Goal: Information Seeking & Learning: Learn about a topic

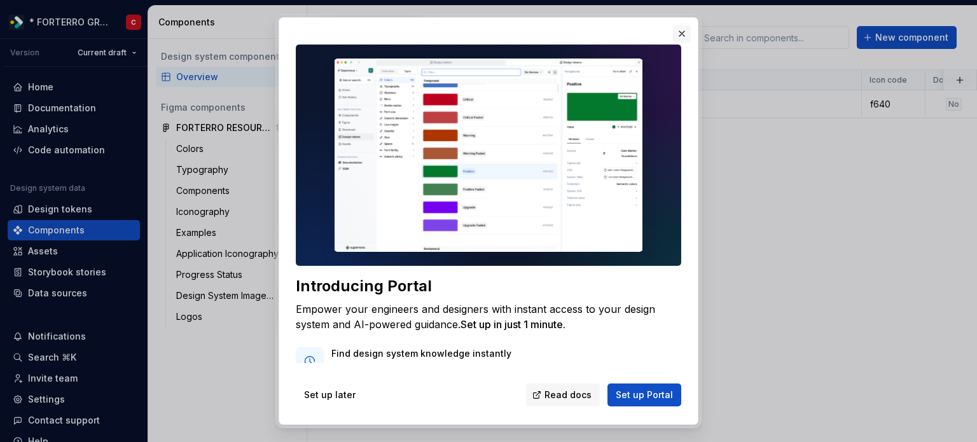
click at [678, 27] on button "button" at bounding box center [682, 34] width 18 height 18
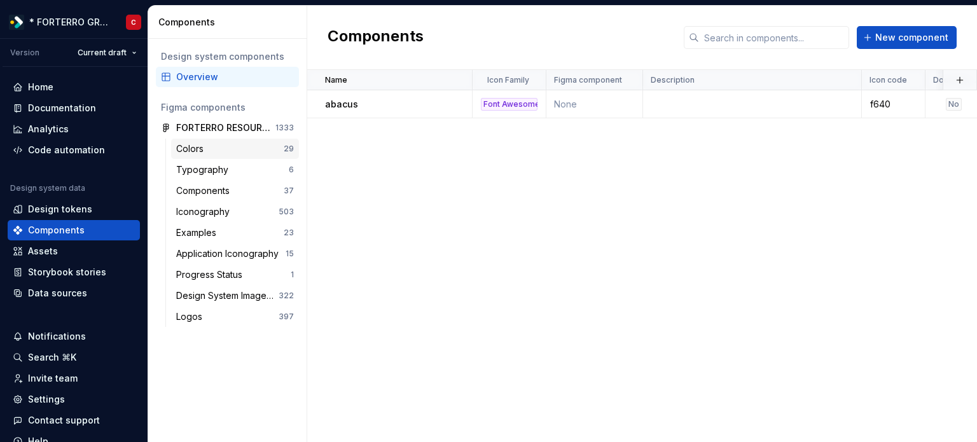
click at [210, 152] on div "Colors" at bounding box center [229, 148] width 107 height 13
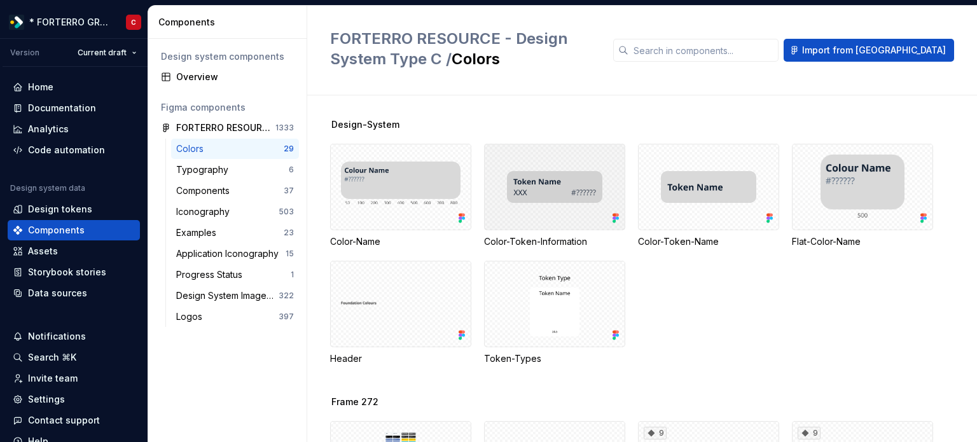
click at [551, 183] on div at bounding box center [554, 187] width 141 height 86
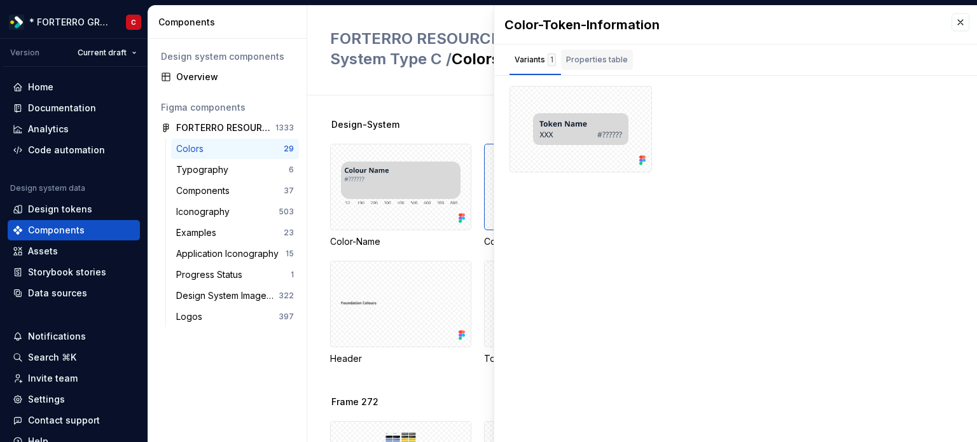
click at [587, 68] on div "Properties table" at bounding box center [597, 60] width 72 height 20
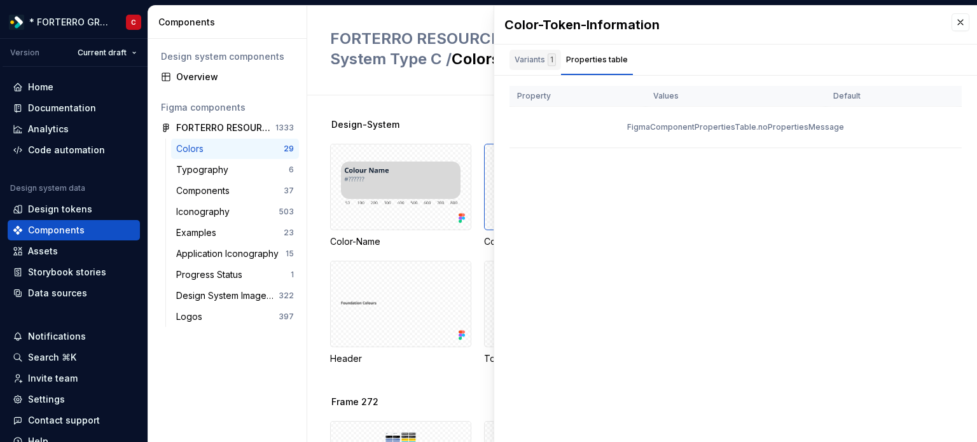
click at [537, 61] on div "Variants 1" at bounding box center [534, 59] width 41 height 13
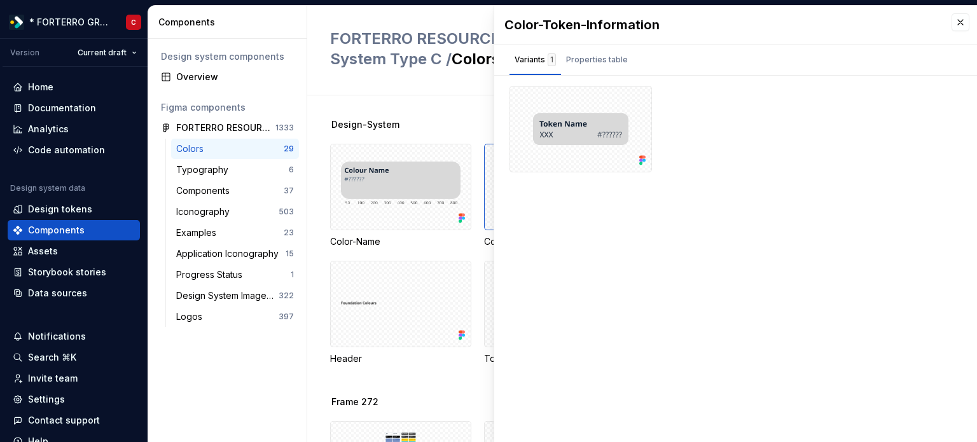
click at [385, 91] on div "FORTERRO RESOURCE - Design System Type C / Colors Import from Figma" at bounding box center [642, 51] width 670 height 90
click at [961, 26] on button "button" at bounding box center [960, 22] width 18 height 18
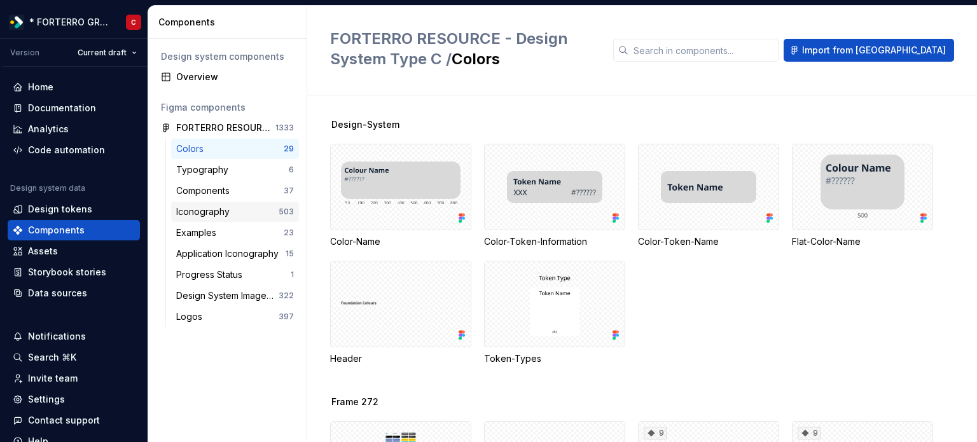
click at [209, 210] on div "Iconography" at bounding box center [205, 211] width 59 height 13
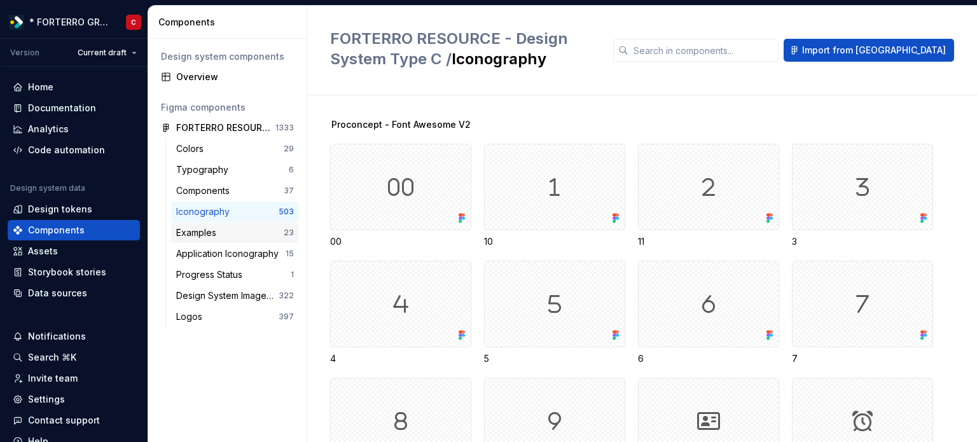
click at [213, 232] on div "Examples" at bounding box center [198, 232] width 45 height 13
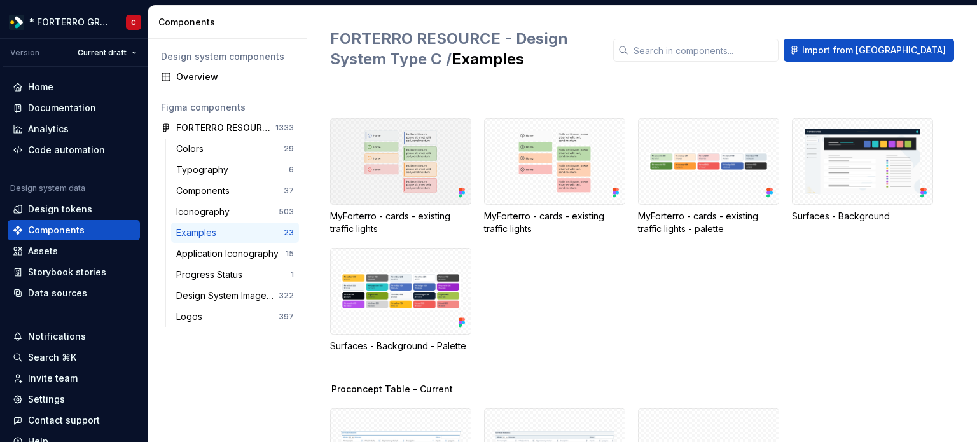
click at [404, 160] on div at bounding box center [400, 161] width 141 height 86
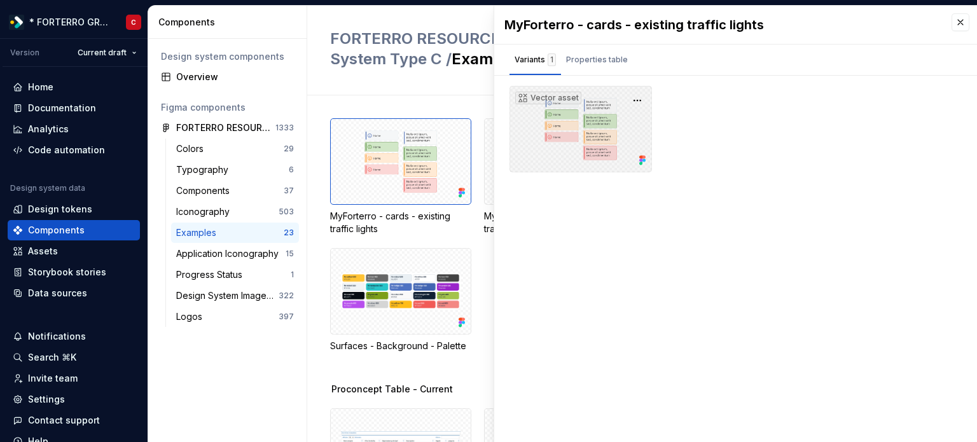
click at [621, 149] on div "Vector asset" at bounding box center [580, 129] width 142 height 86
click at [961, 27] on button "button" at bounding box center [960, 22] width 18 height 18
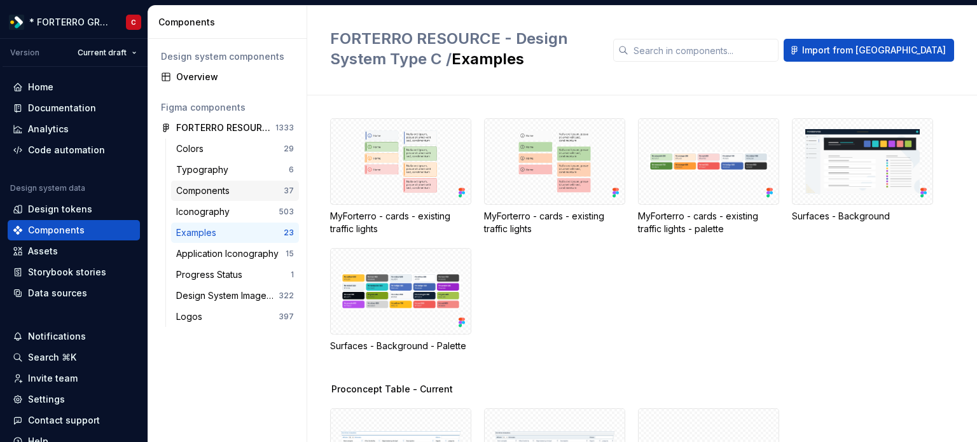
click at [210, 190] on div "Components" at bounding box center [205, 190] width 59 height 13
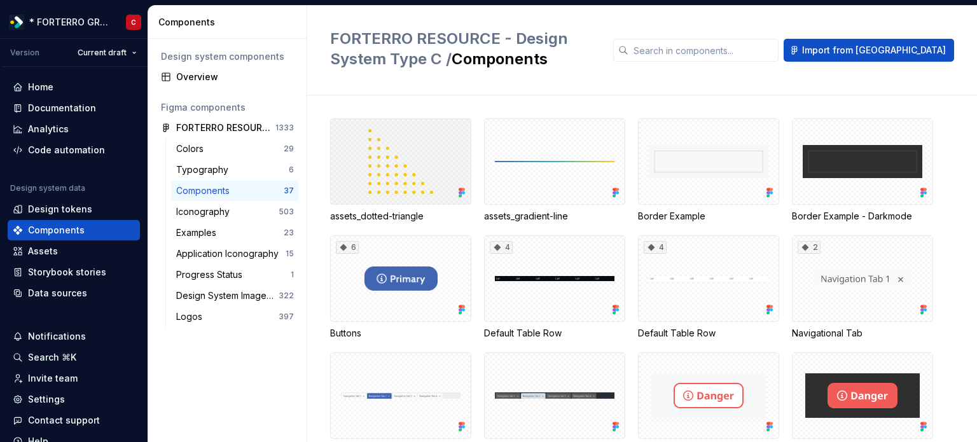
click at [387, 159] on div at bounding box center [400, 161] width 141 height 86
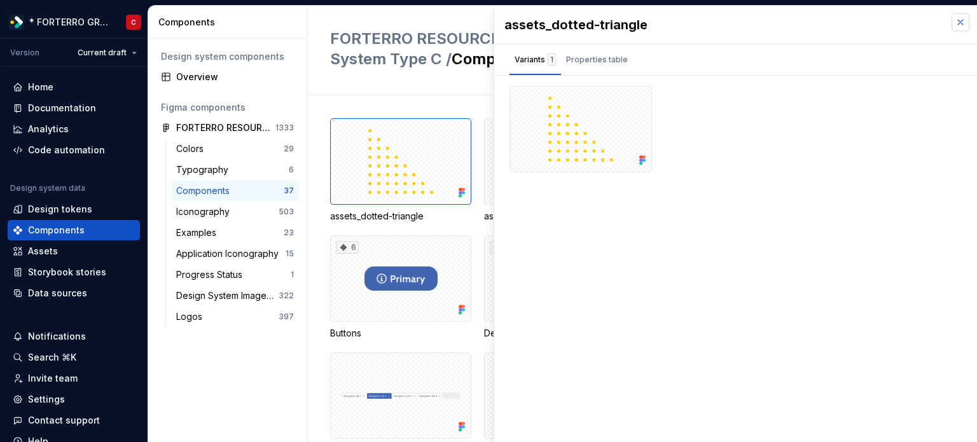
click at [959, 25] on button "button" at bounding box center [960, 22] width 18 height 18
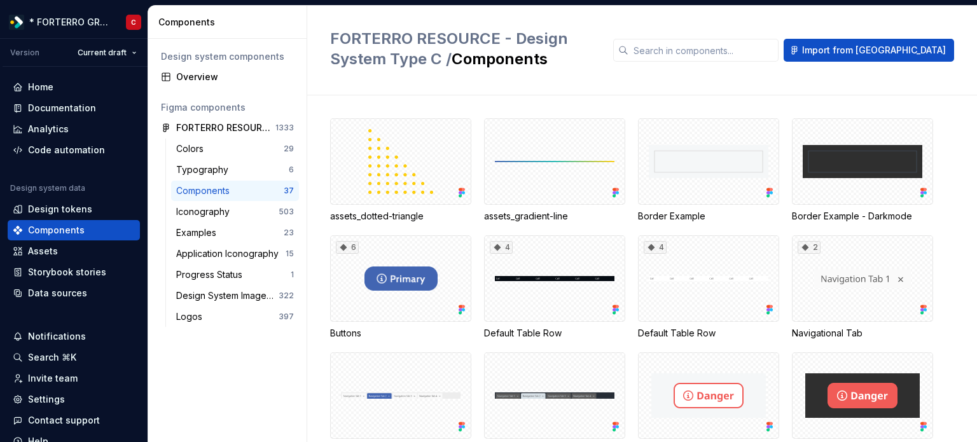
scroll to position [64, 0]
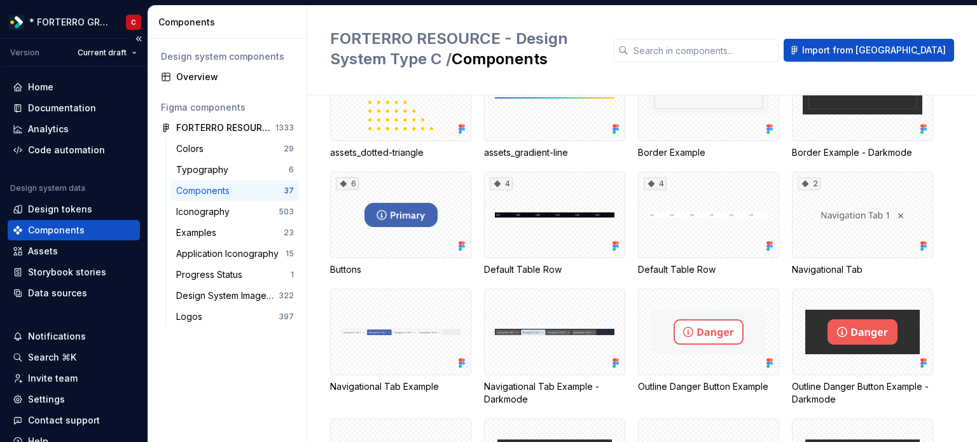
click at [66, 233] on div "Components" at bounding box center [56, 230] width 57 height 13
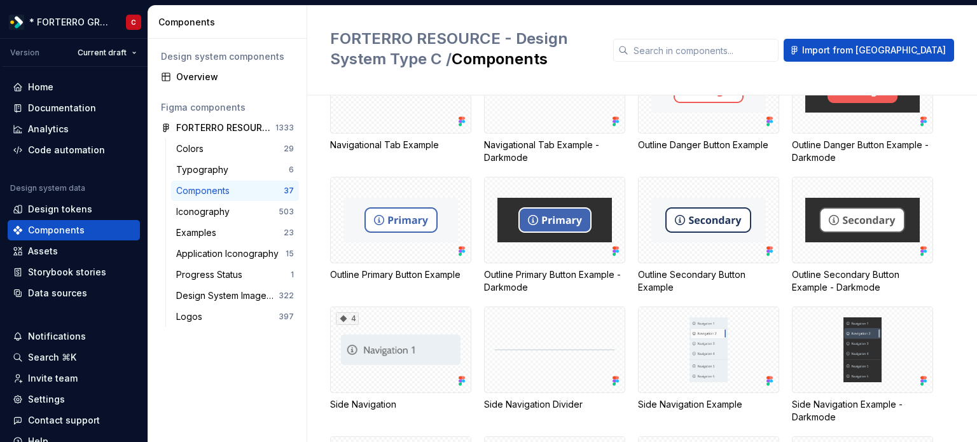
scroll to position [318, 0]
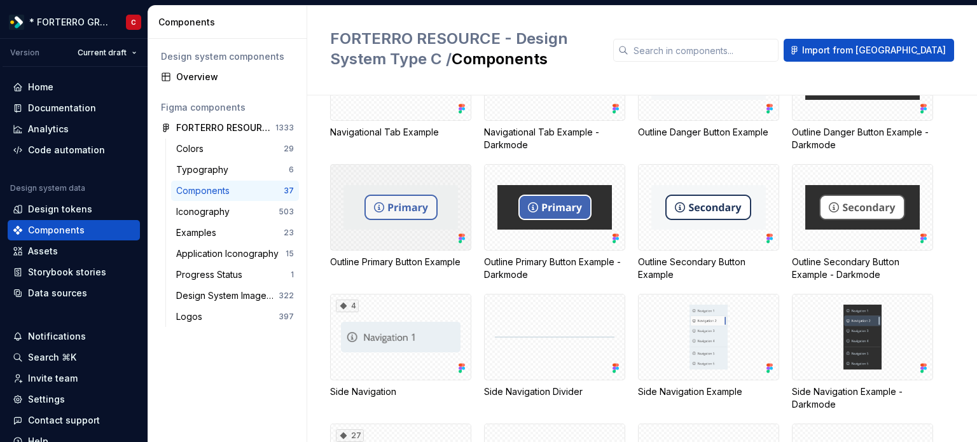
click at [390, 214] on div at bounding box center [400, 207] width 141 height 86
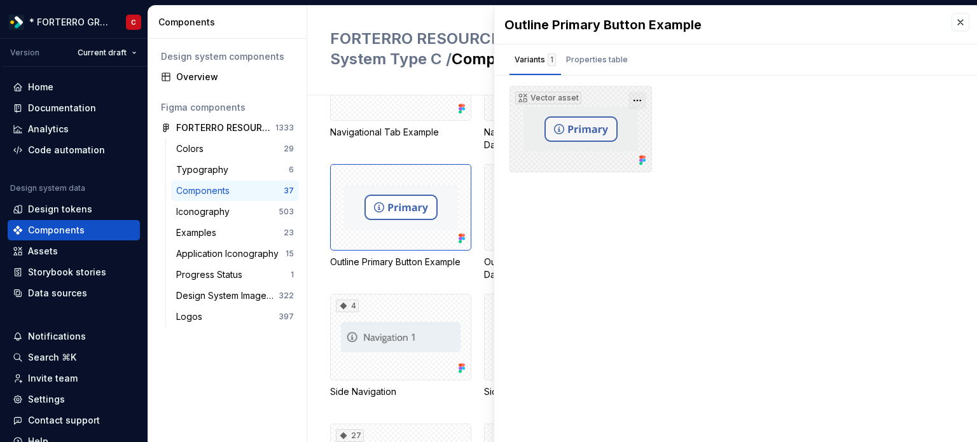
click at [645, 95] on button "button" at bounding box center [637, 101] width 18 height 18
click at [598, 123] on div "Open in [GEOGRAPHIC_DATA]" at bounding box center [596, 137] width 83 height 38
